Goal: Task Accomplishment & Management: Complete application form

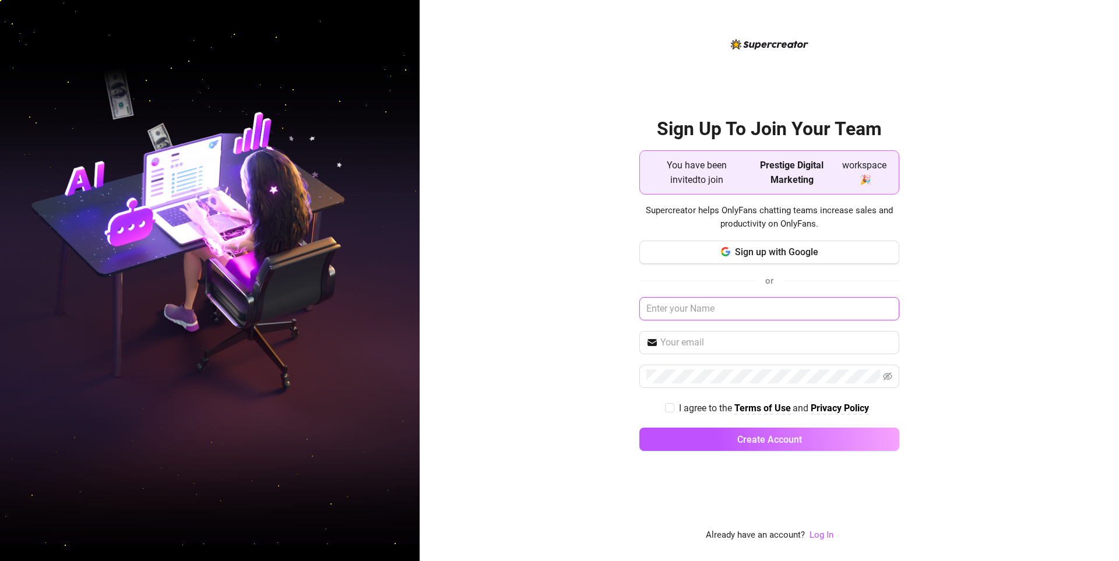
click at [554, 309] on input "text" at bounding box center [769, 308] width 260 height 23
type input "[PERSON_NAME]"
click at [554, 344] on input "text" at bounding box center [776, 343] width 232 height 14
type input "[EMAIL_ADDRESS][DOMAIN_NAME]"
click at [554, 378] on icon "eye-invisible" at bounding box center [887, 376] width 9 height 9
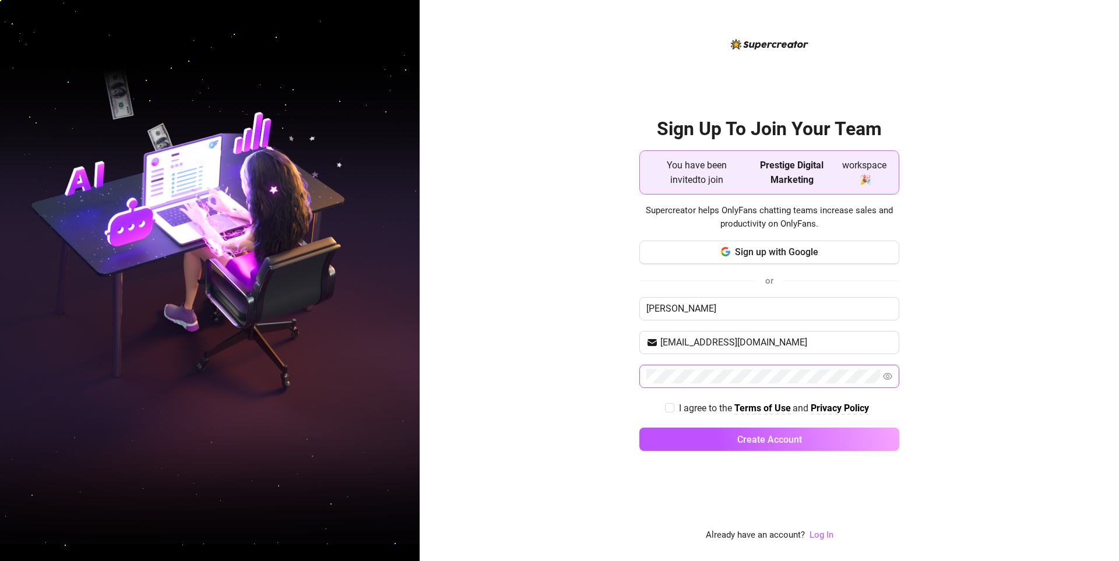
click at [554, 407] on div "I agree to the Terms of Use and Privacy Policy" at bounding box center [769, 408] width 260 height 15
click at [554, 411] on input "I agree to the Terms of Use and Privacy Policy" at bounding box center [669, 407] width 8 height 8
checkbox input "true"
click at [554, 437] on button "Create Account" at bounding box center [769, 439] width 260 height 23
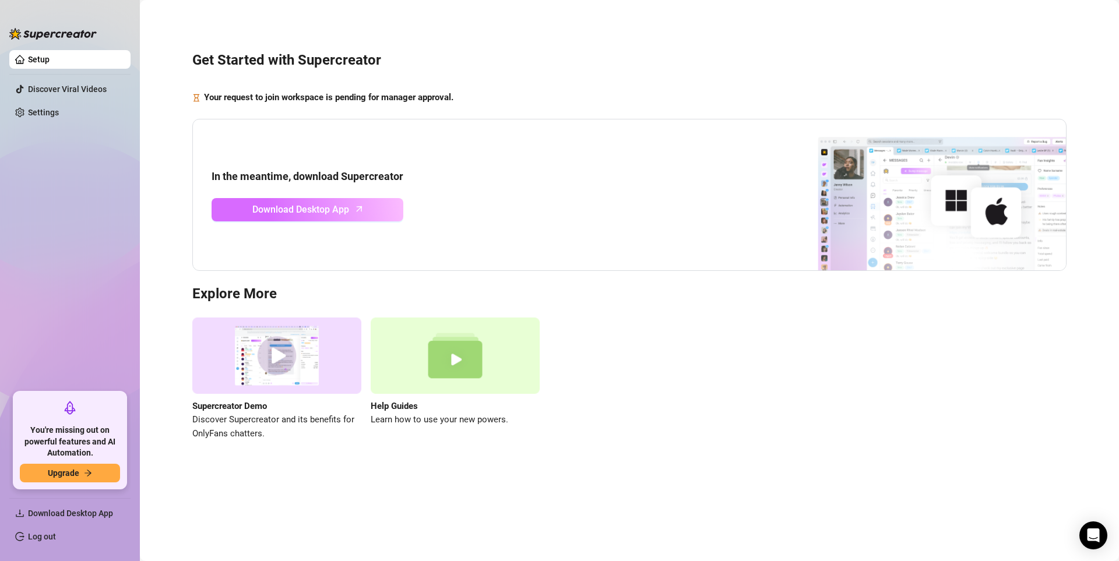
click at [347, 215] on span "Download Desktop App" at bounding box center [300, 209] width 97 height 15
